Goal: Information Seeking & Learning: Learn about a topic

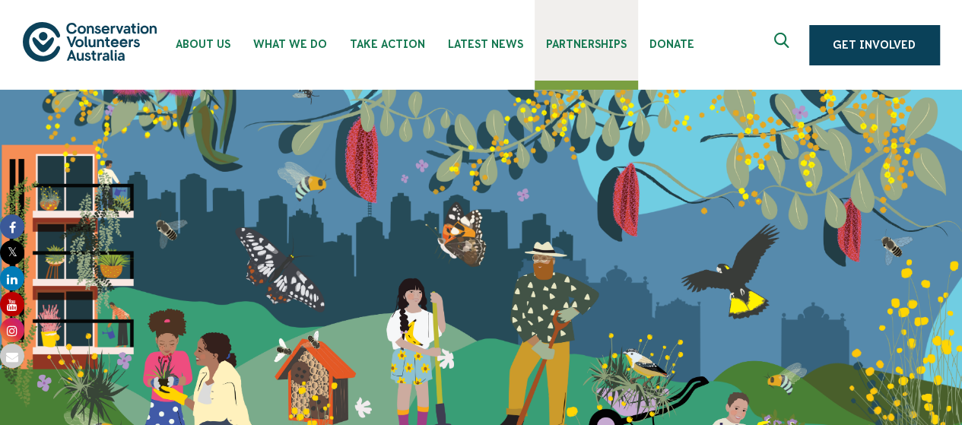
click at [561, 38] on span "Partnerships" at bounding box center [586, 44] width 81 height 12
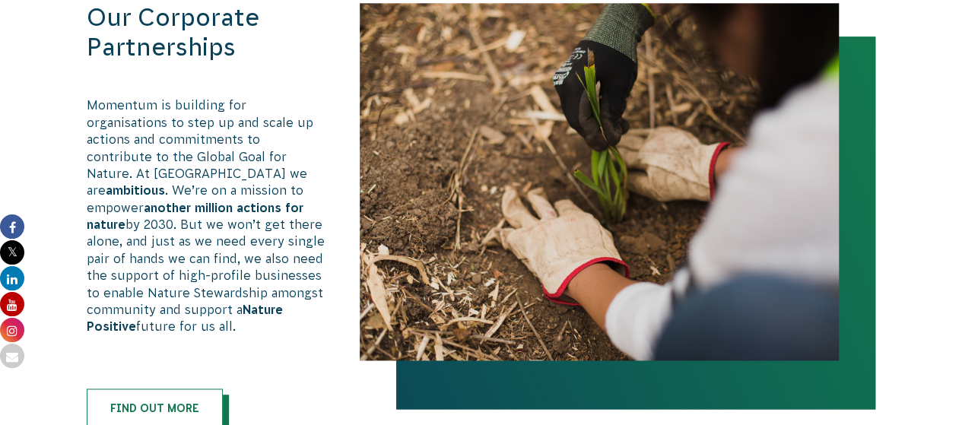
scroll to position [934, 0]
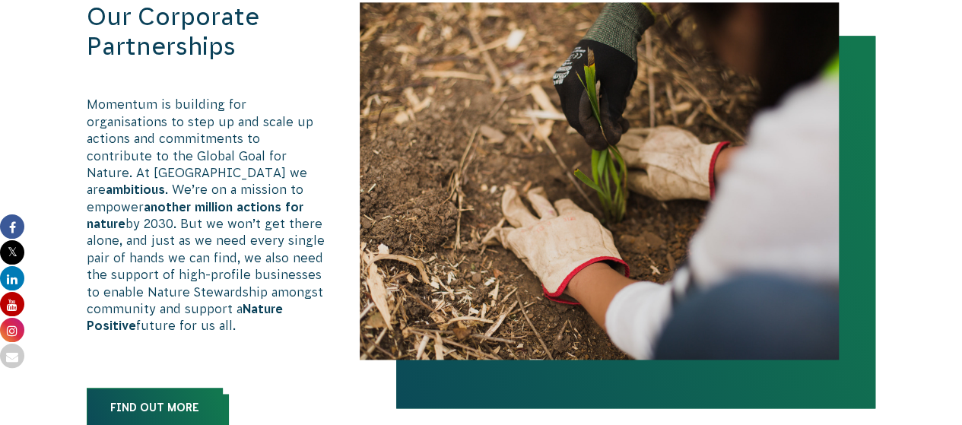
click at [181, 388] on link "Find out more" at bounding box center [155, 408] width 136 height 40
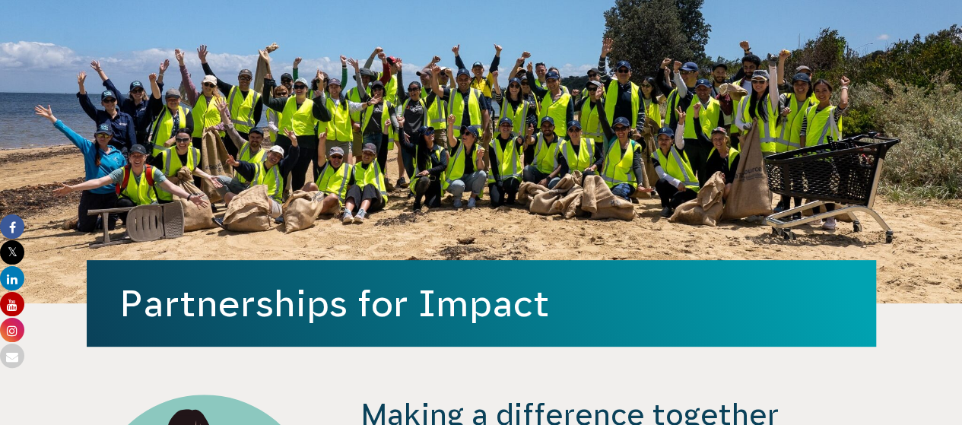
scroll to position [0, 0]
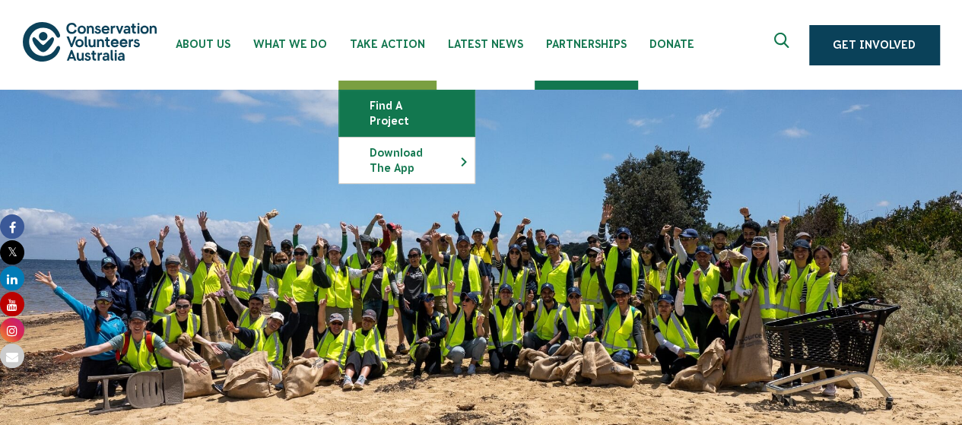
click at [395, 103] on link "Find a project" at bounding box center [406, 113] width 135 height 46
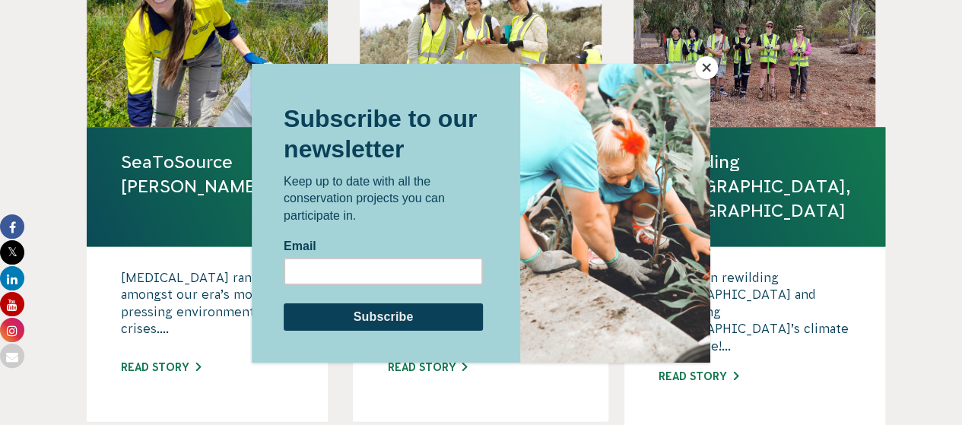
scroll to position [1013, 0]
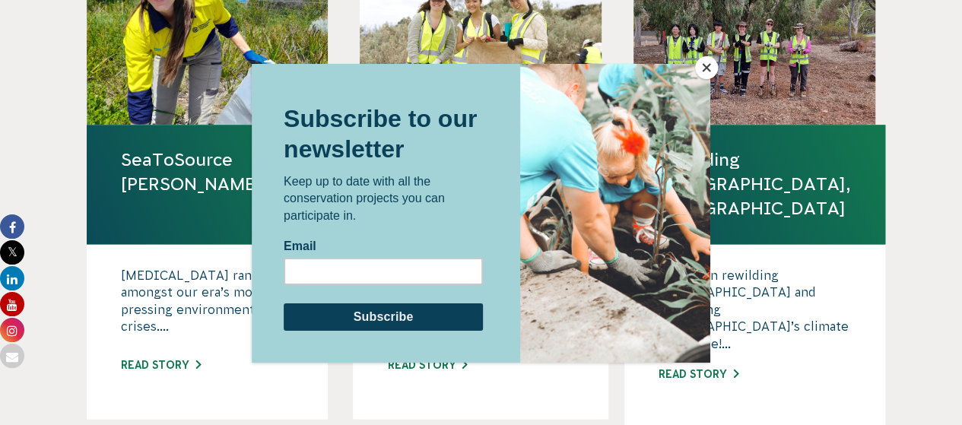
click at [709, 62] on button "Close" at bounding box center [706, 67] width 23 height 23
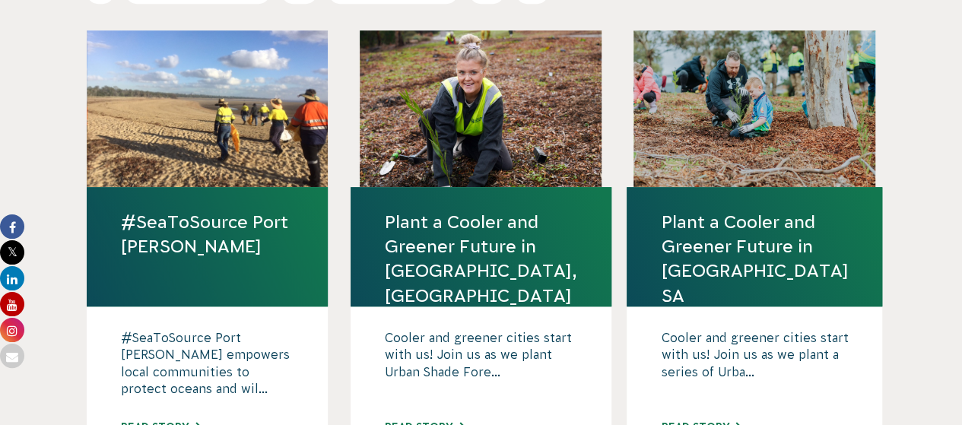
scroll to position [0, 0]
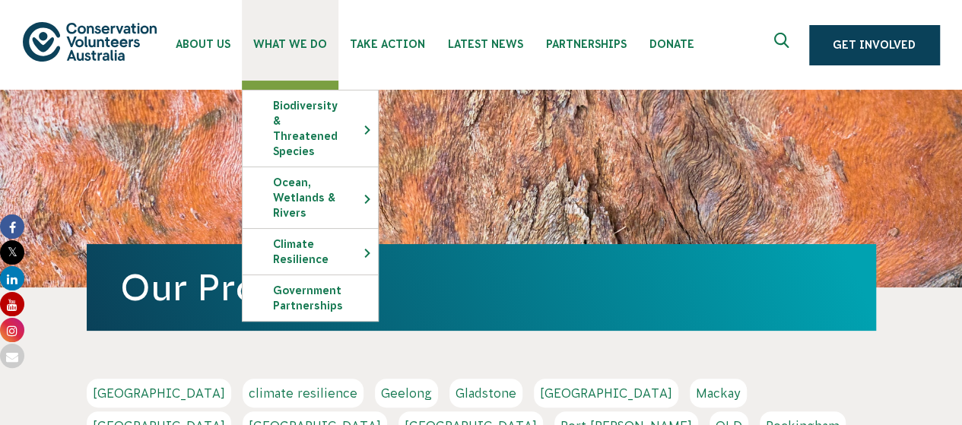
click at [287, 45] on span "What We Do" at bounding box center [290, 44] width 74 height 12
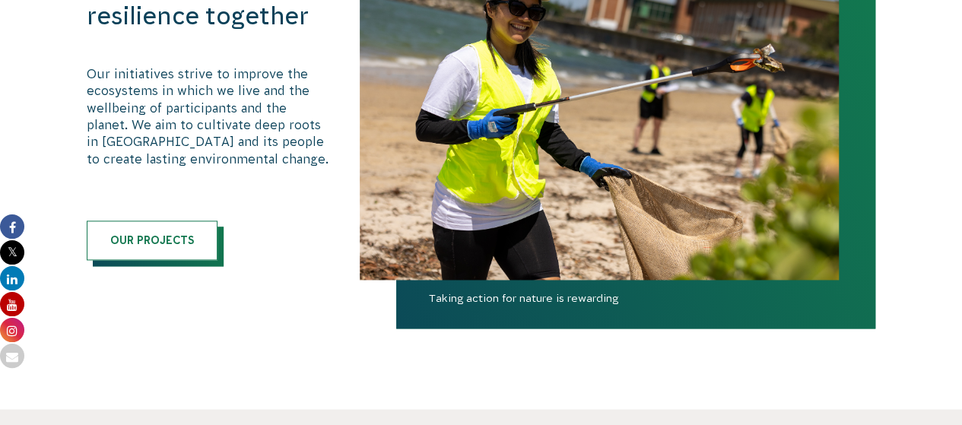
scroll to position [980, 0]
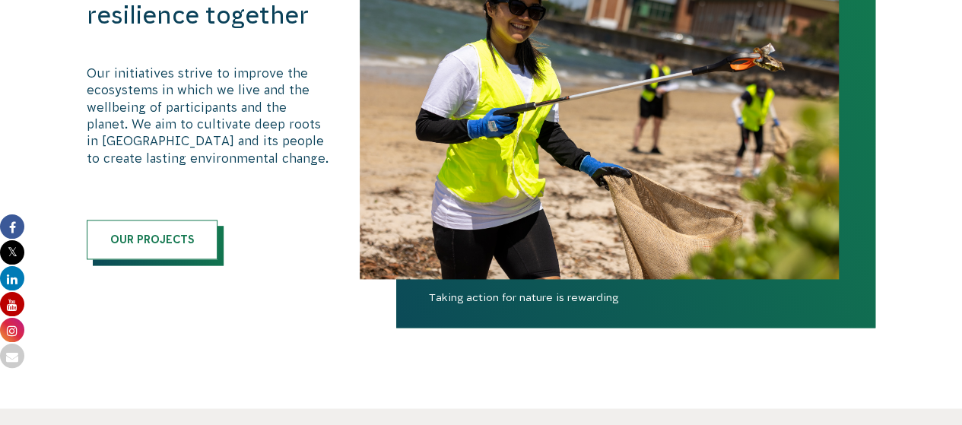
click at [807, 323] on span "Taking action for nature is rewarding" at bounding box center [635, 308] width 479 height 39
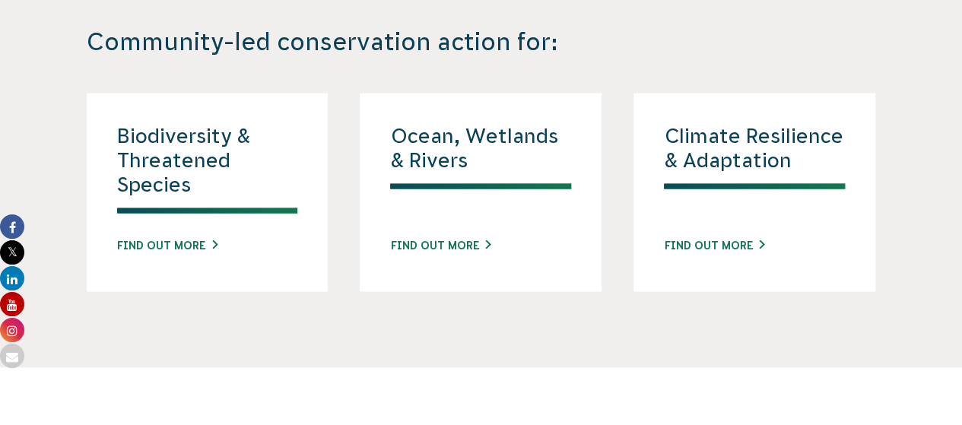
scroll to position [1429, 0]
click at [474, 241] on link "Find out more" at bounding box center [440, 246] width 100 height 16
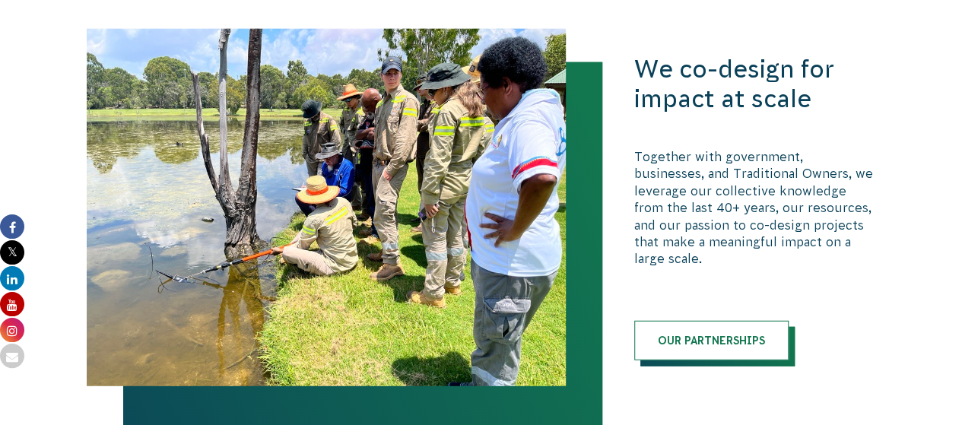
scroll to position [1873, 0]
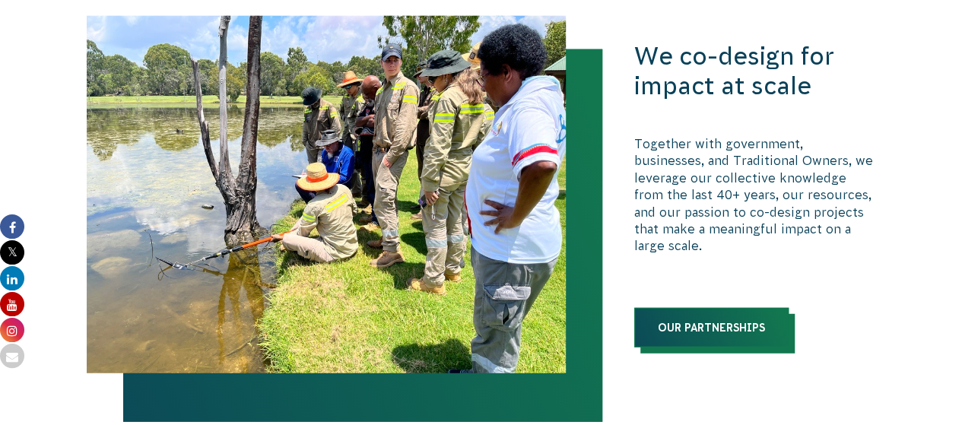
click at [721, 322] on link "Our Partnerships" at bounding box center [711, 328] width 154 height 40
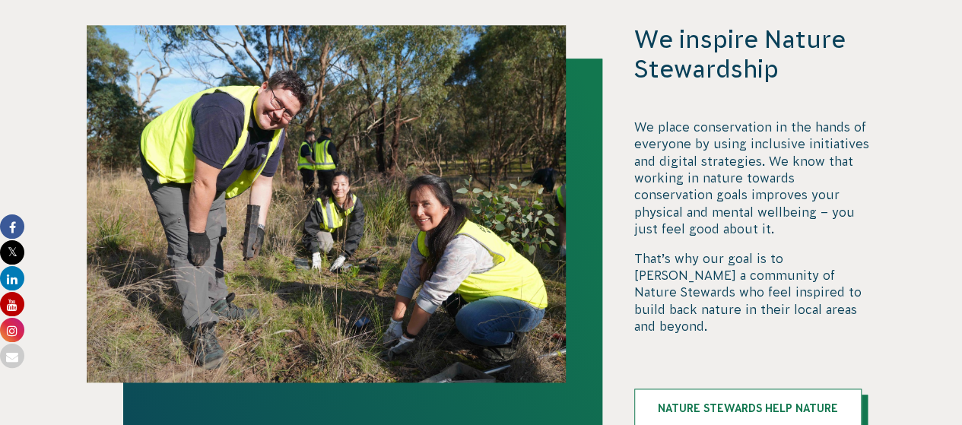
scroll to position [3755, 0]
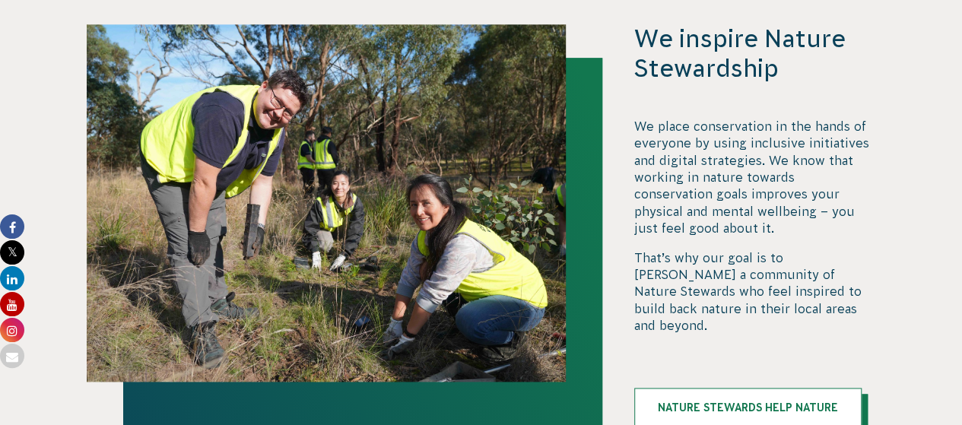
click at [40, 141] on section "We inspire Nature Stewardship We place conservation in the hands of everyone by…" at bounding box center [481, 244] width 962 height 623
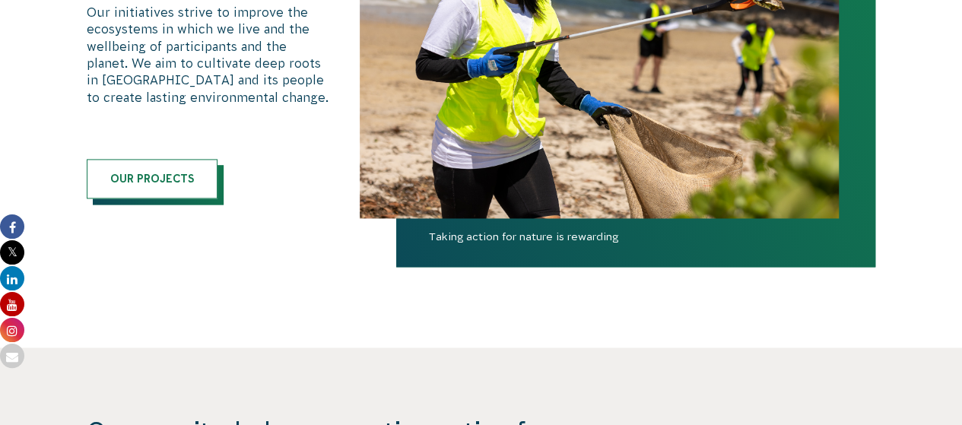
scroll to position [1042, 0]
